Goal: Transaction & Acquisition: Subscribe to service/newsletter

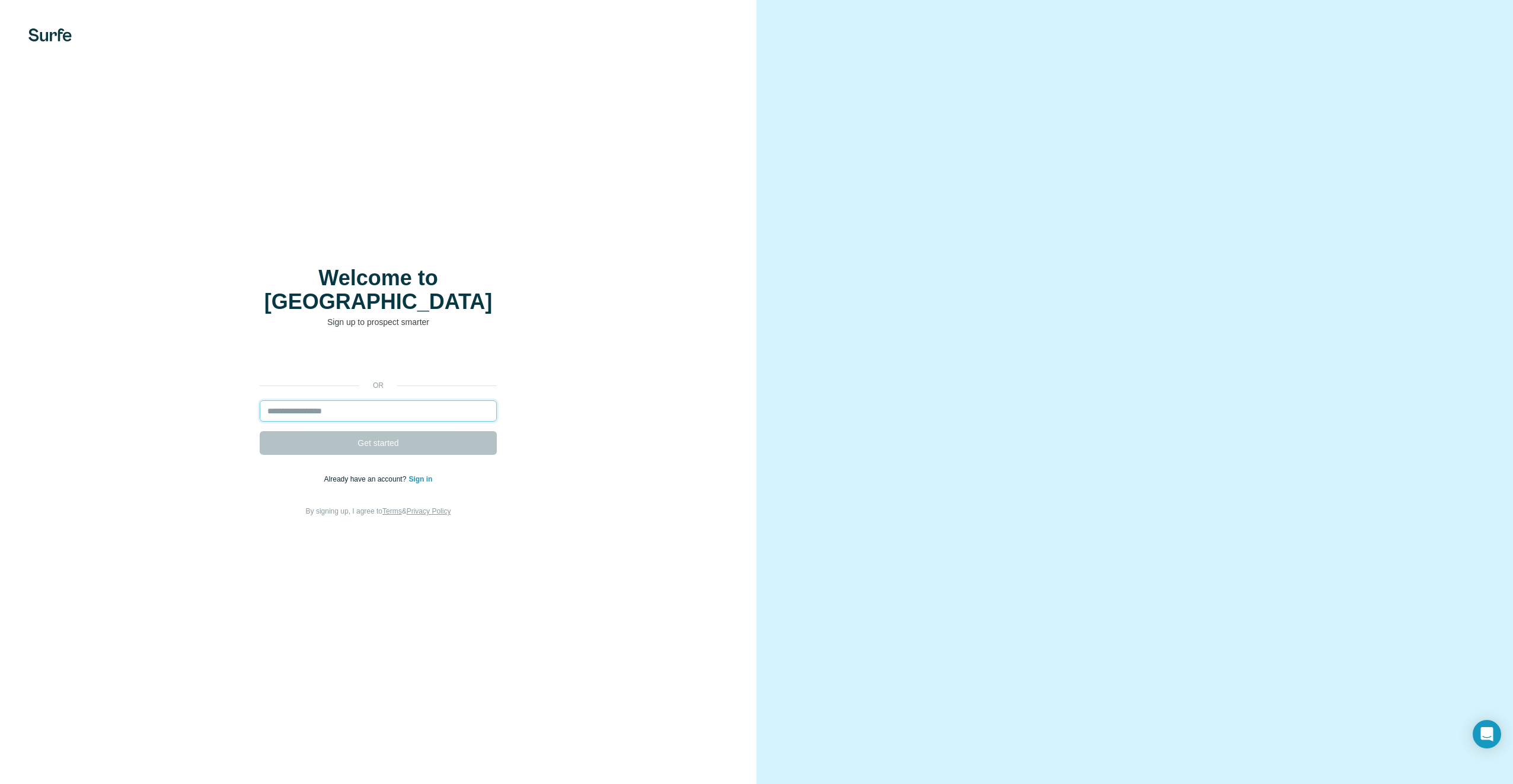
click at [389, 400] on input "email" at bounding box center [379, 411] width 238 height 21
type input "**********"
click at [433, 431] on button "Get started" at bounding box center [379, 443] width 238 height 24
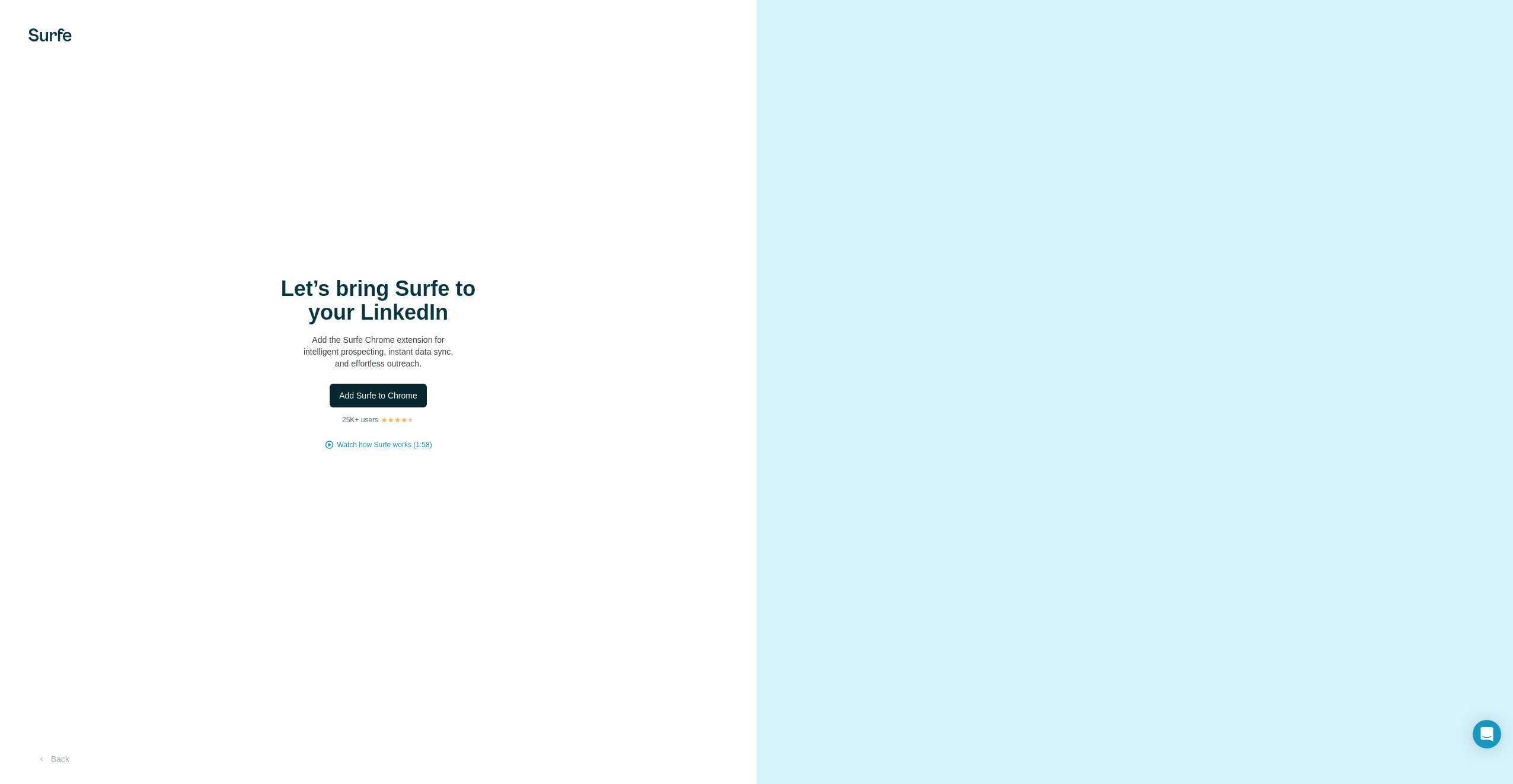
click at [380, 400] on span "Add Surfe to Chrome" at bounding box center [378, 395] width 78 height 12
click at [706, 162] on div "Let’s bring Surfe to your LinkedIn Add the Surfe Chrome extension for intellige…" at bounding box center [378, 392] width 757 height 784
click at [413, 393] on span "Add Surfe to Chrome" at bounding box center [378, 395] width 78 height 12
click at [389, 397] on span "Add Surfe to Chrome" at bounding box center [378, 395] width 78 height 12
click at [368, 403] on button "Add Surfe to Chrome" at bounding box center [378, 396] width 97 height 24
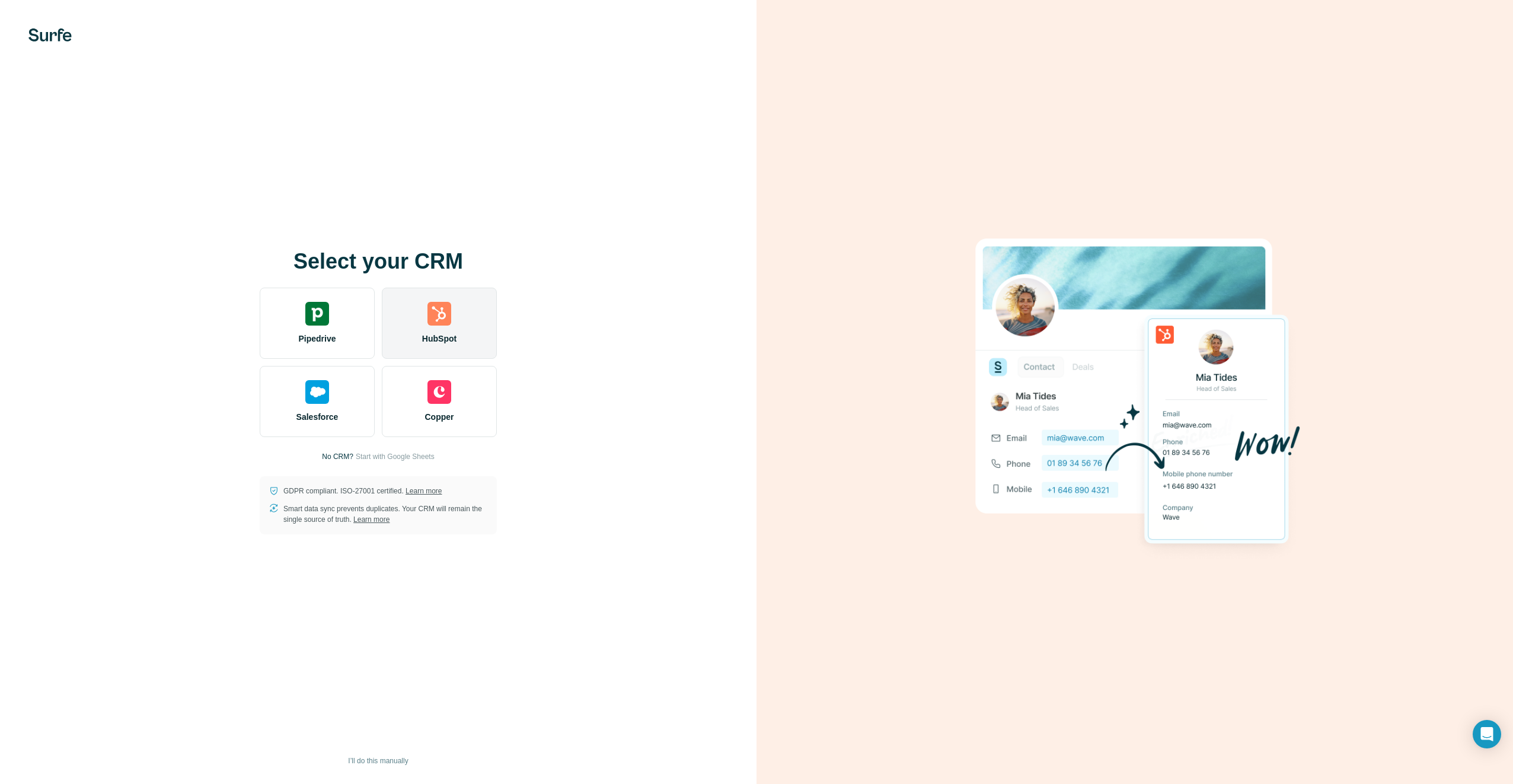
click at [455, 317] on div "HubSpot" at bounding box center [439, 322] width 115 height 71
